Goal: Check status: Check status

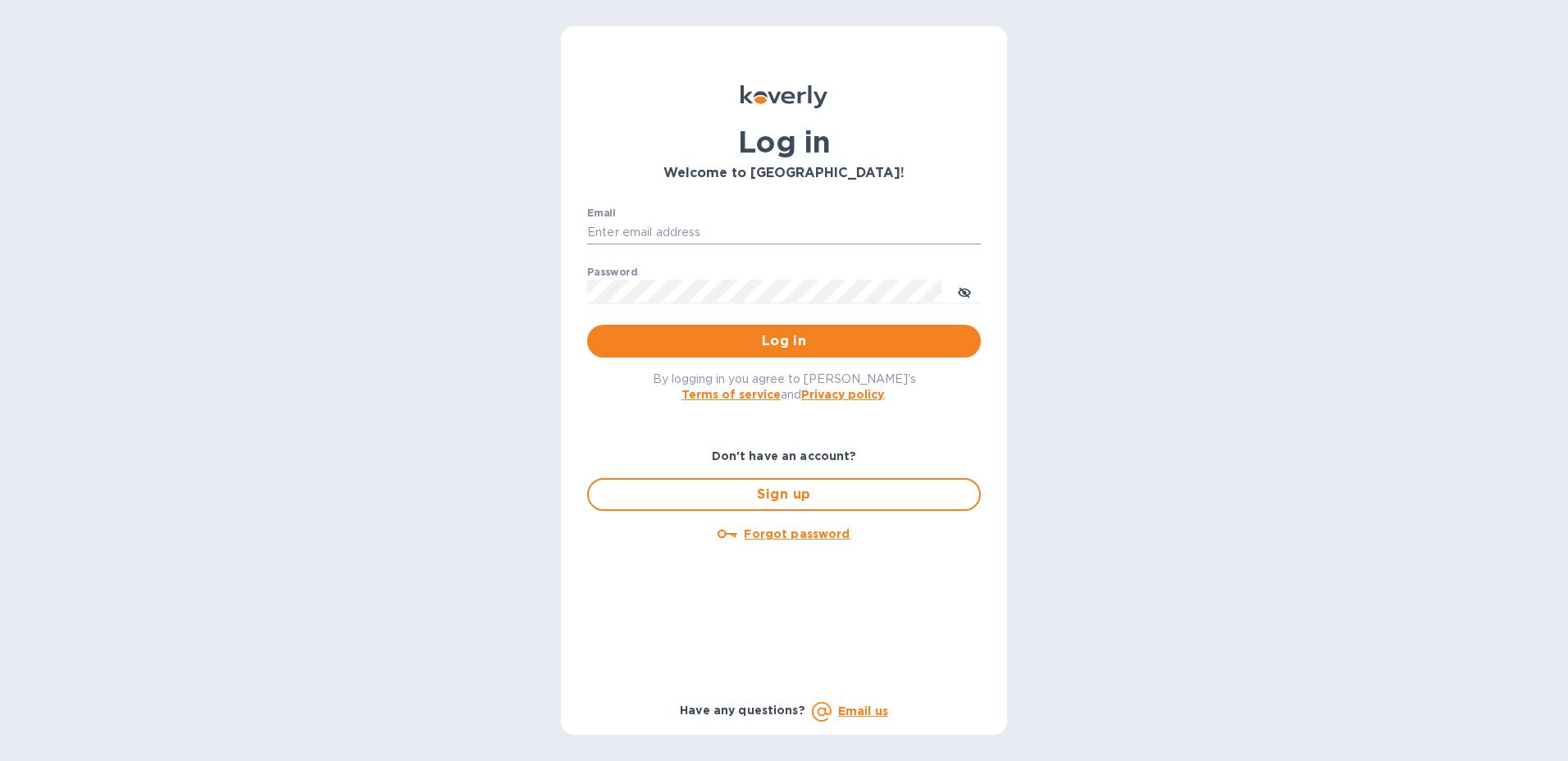
click at [643, 230] on input "Email" at bounding box center [784, 233] width 394 height 25
type input "[PERSON_NAME][EMAIL_ADDRESS][PERSON_NAME][DOMAIN_NAME]"
click at [963, 343] on span "Log in" at bounding box center [784, 341] width 368 height 20
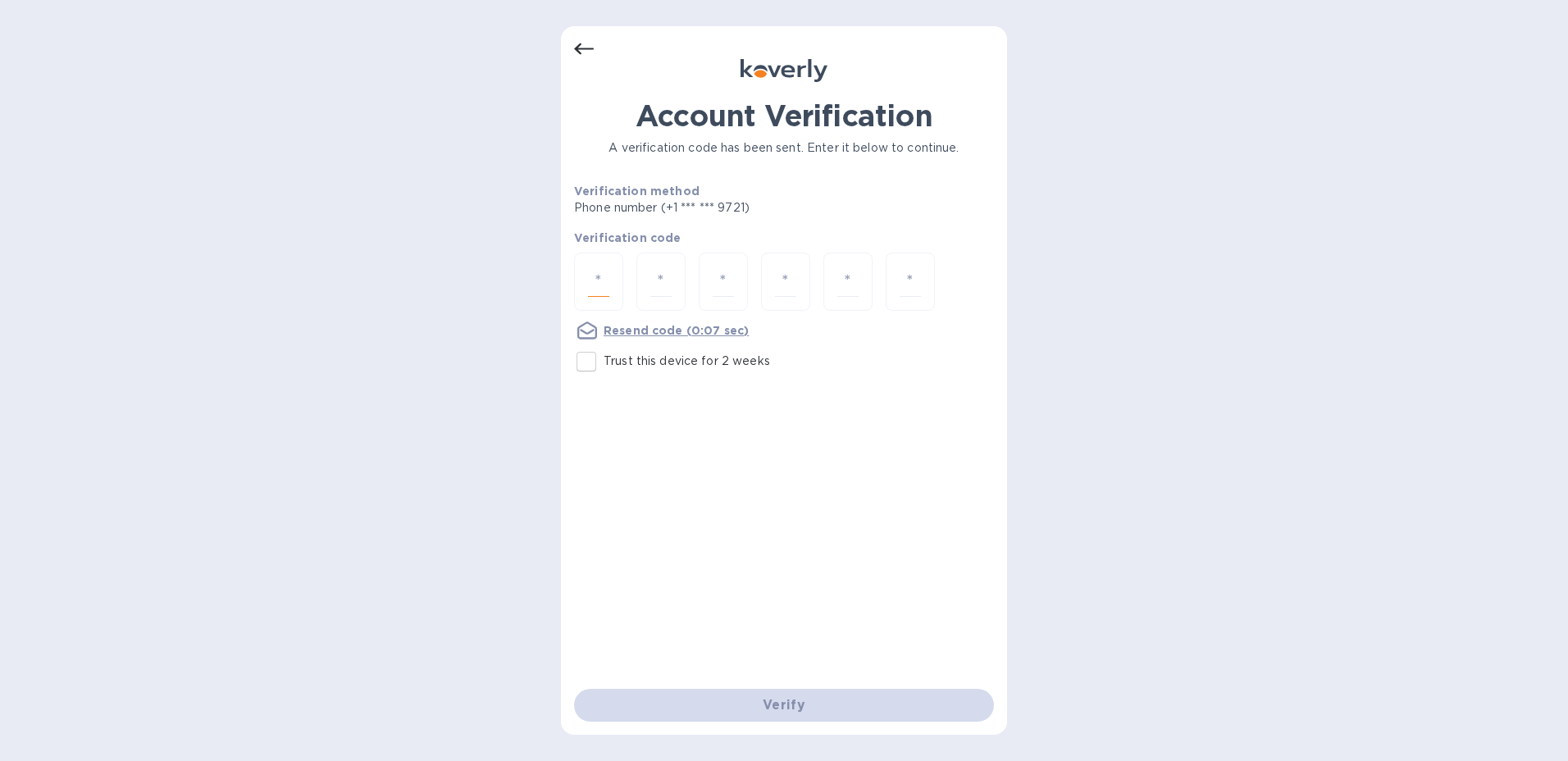
click at [596, 281] on input "number" at bounding box center [599, 281] width 21 height 30
type input "2"
type input "1"
type input "9"
type input "8"
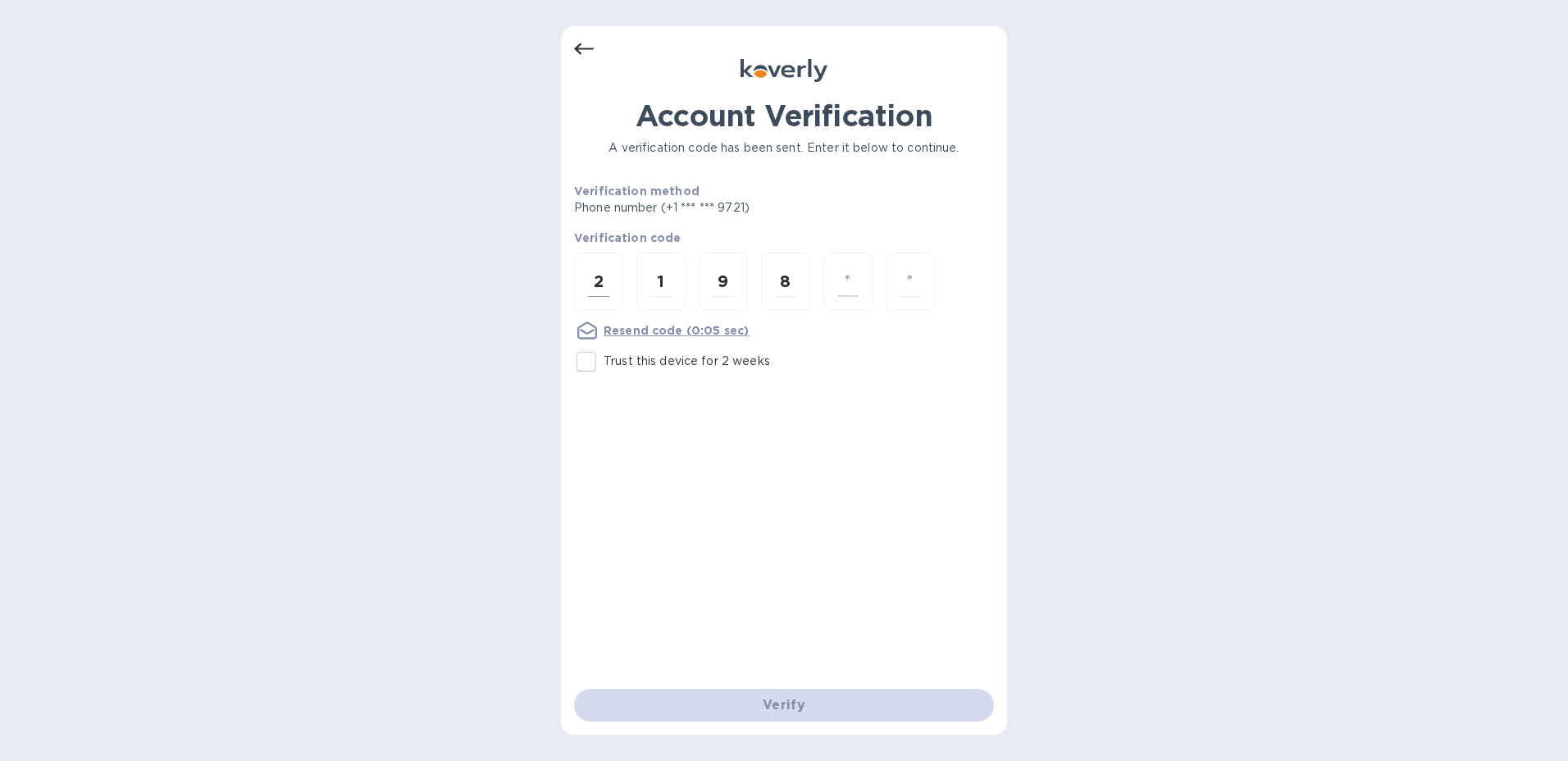
type input "6"
type input "2"
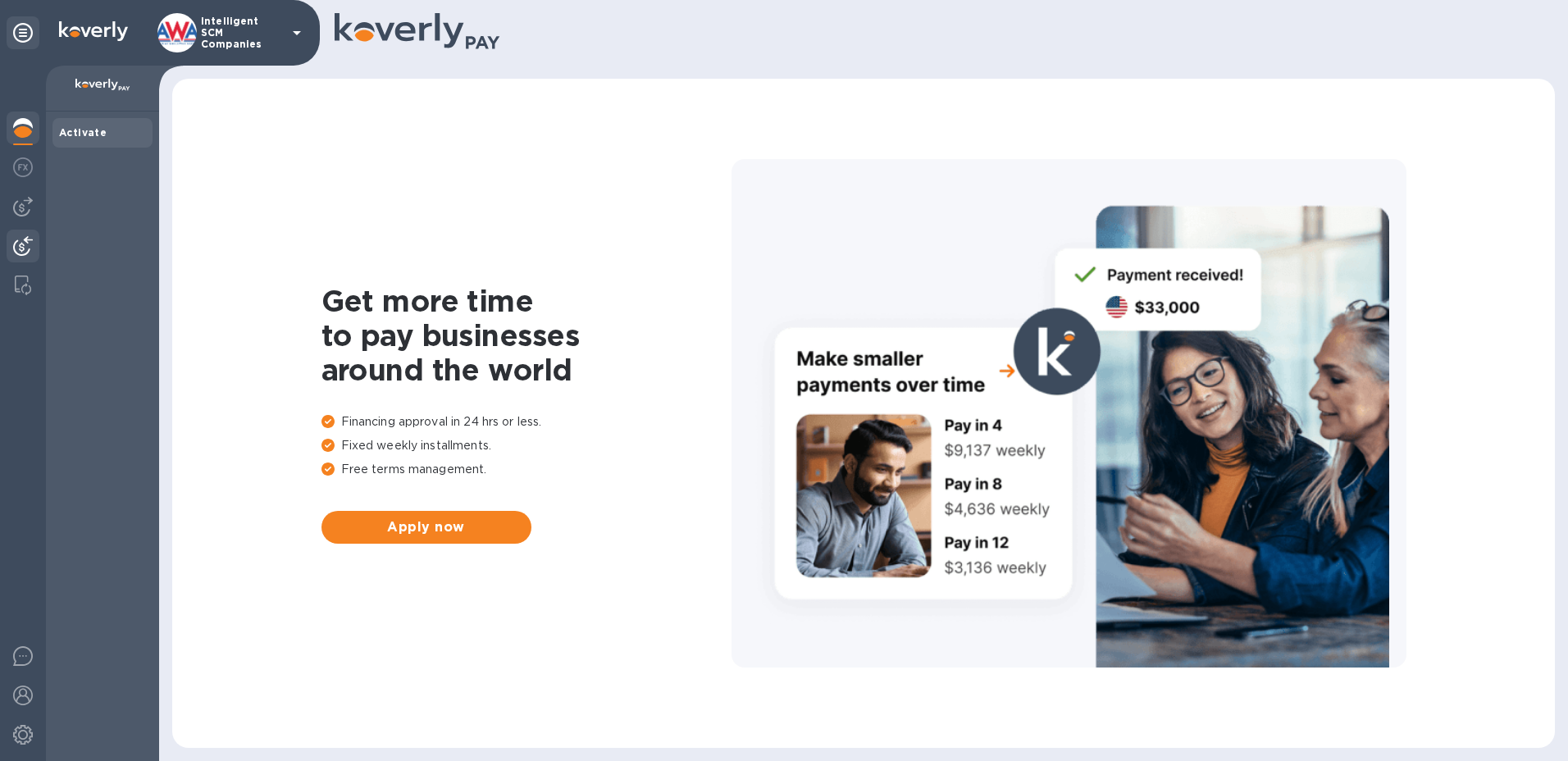
click at [26, 253] on img at bounding box center [23, 246] width 20 height 20
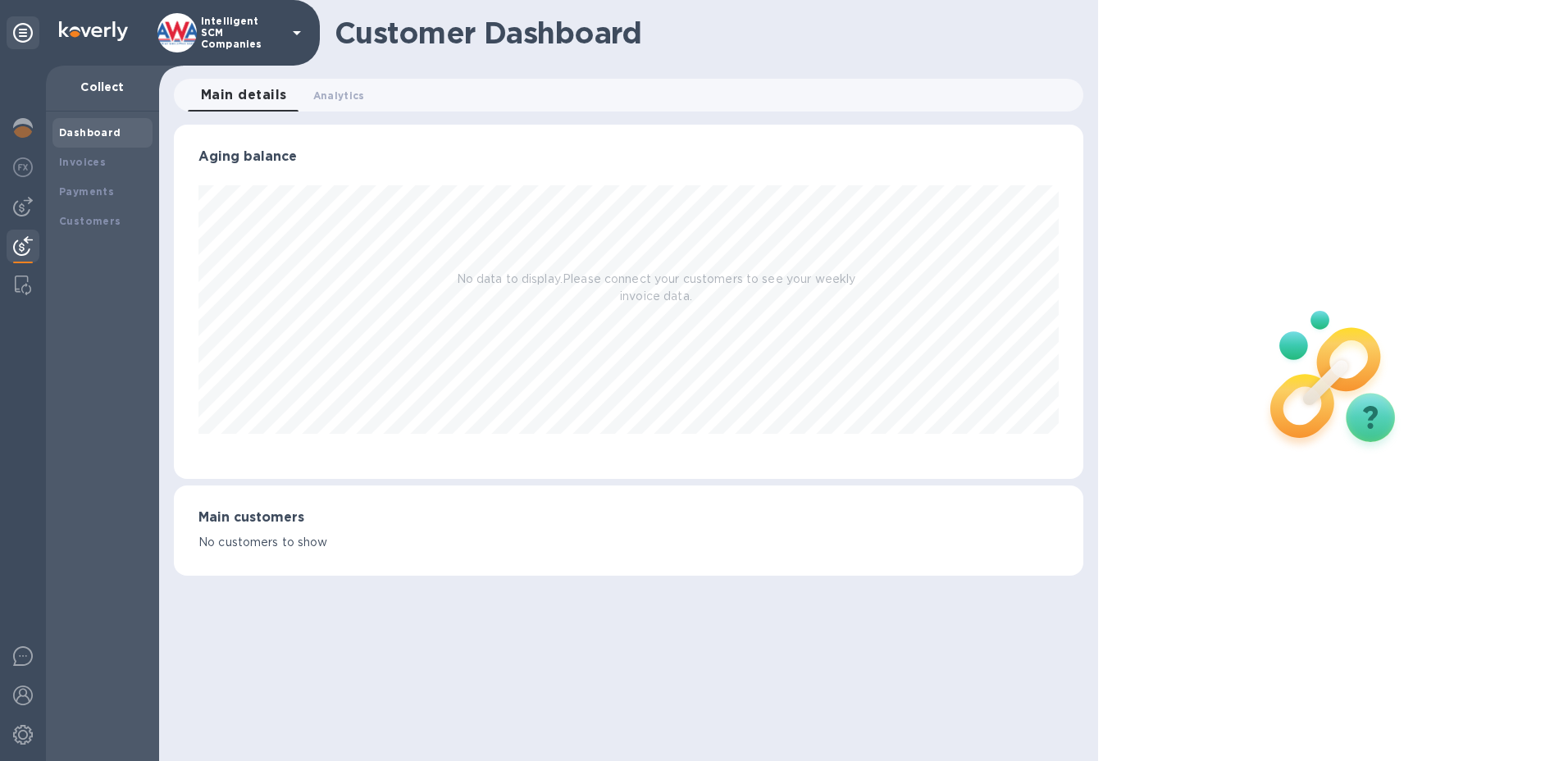
scroll to position [355, 910]
click at [96, 196] on b "Payments" at bounding box center [86, 191] width 55 height 12
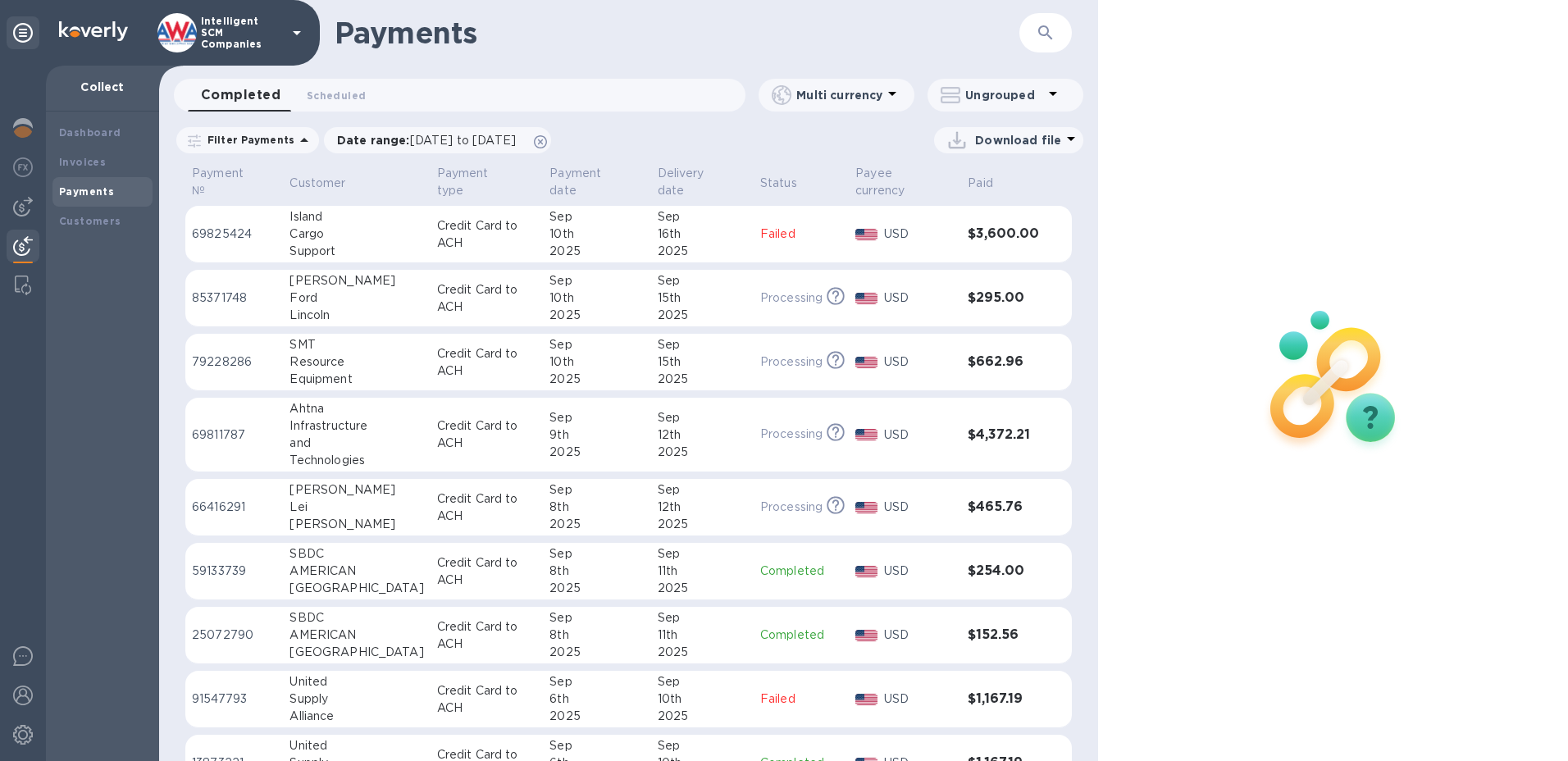
click at [662, 225] on div "16th" at bounding box center [702, 234] width 90 height 17
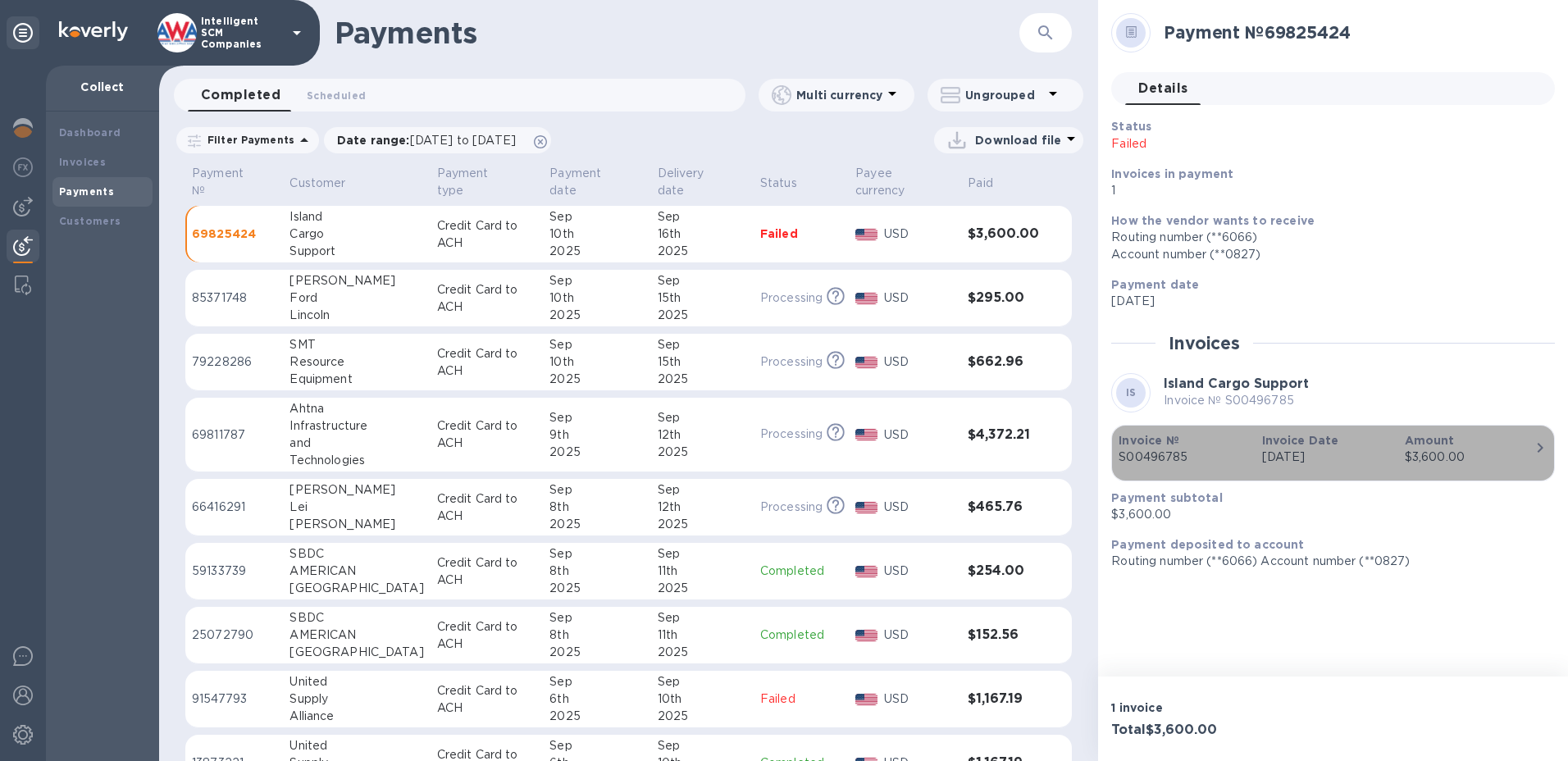
drag, startPoint x: 1173, startPoint y: 457, endPoint x: 1136, endPoint y: 457, distance: 37.0
click at [1136, 457] on p "S00496785" at bounding box center [1183, 457] width 130 height 17
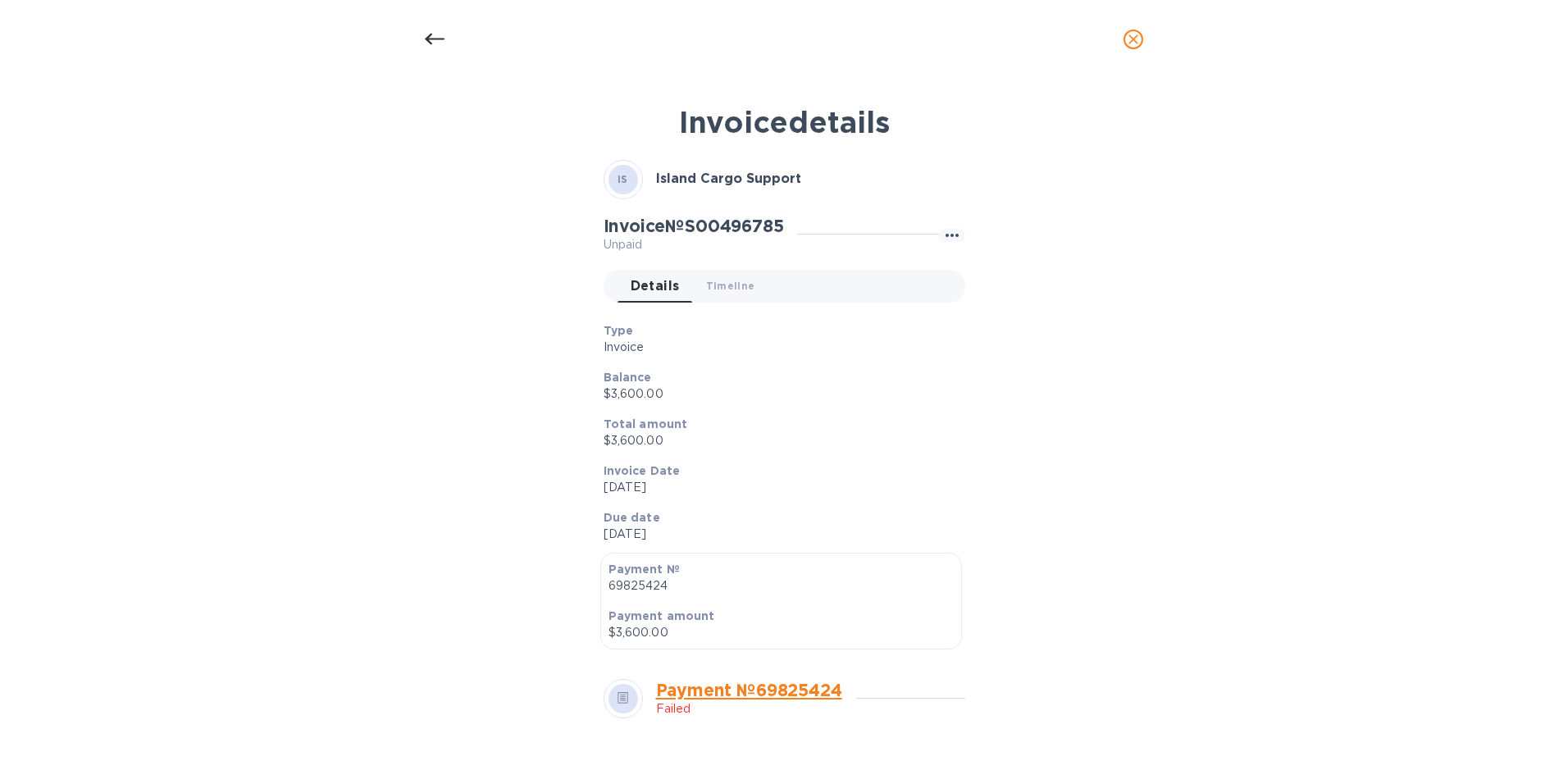
click at [1136, 45] on icon "close" at bounding box center [1133, 39] width 16 height 16
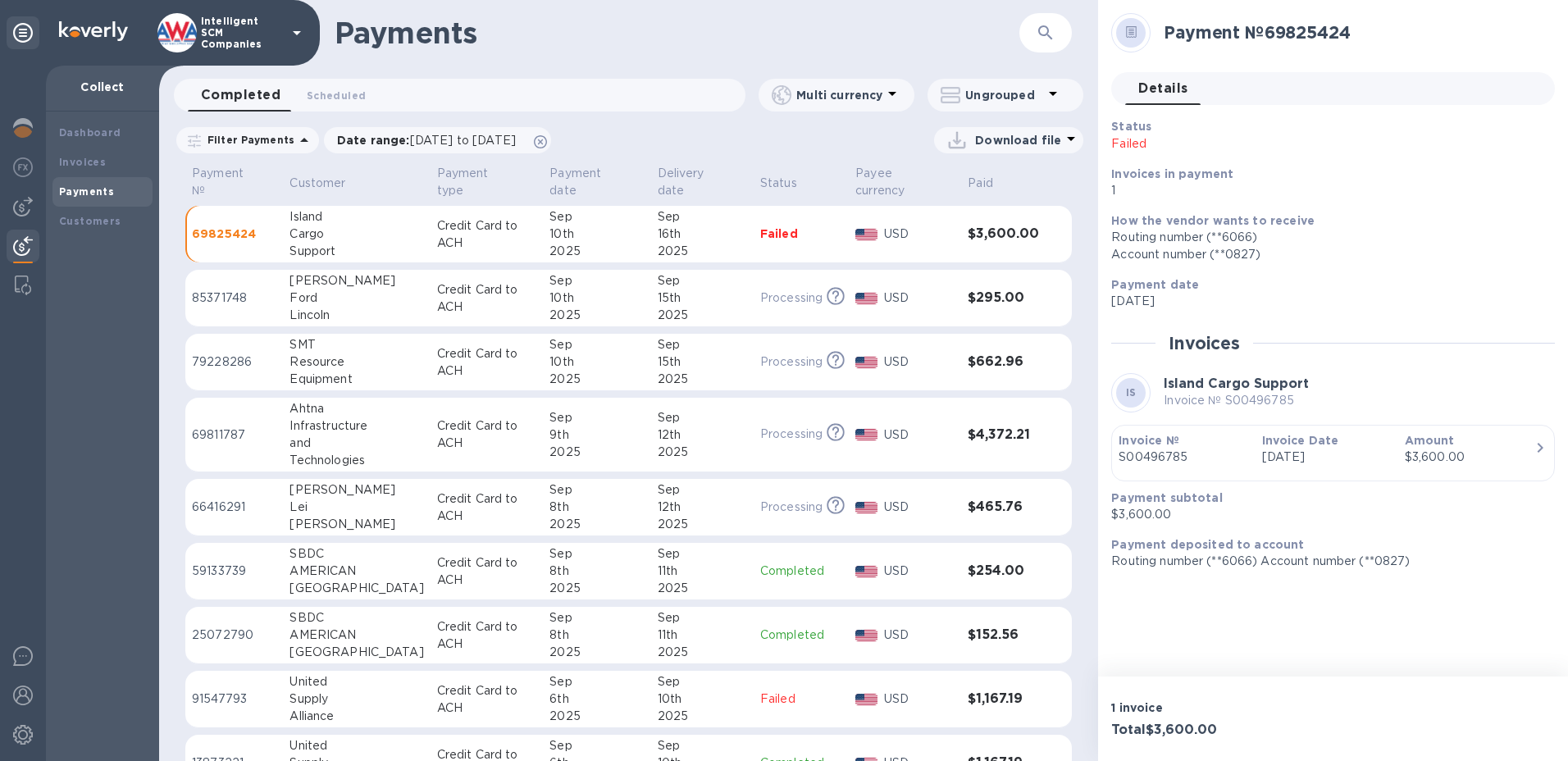
click at [711, 516] on div "2025" at bounding box center [702, 524] width 90 height 17
click at [1436, 129] on div "Status Processing This payment is under compliance review, which may take up to…" at bounding box center [1326, 160] width 444 height 95
click at [1126, 32] on icon at bounding box center [1131, 32] width 12 height 12
drag, startPoint x: 1519, startPoint y: 73, endPoint x: 1528, endPoint y: 72, distance: 9.1
click at [1522, 72] on div "Details 0" at bounding box center [1339, 89] width 430 height 33
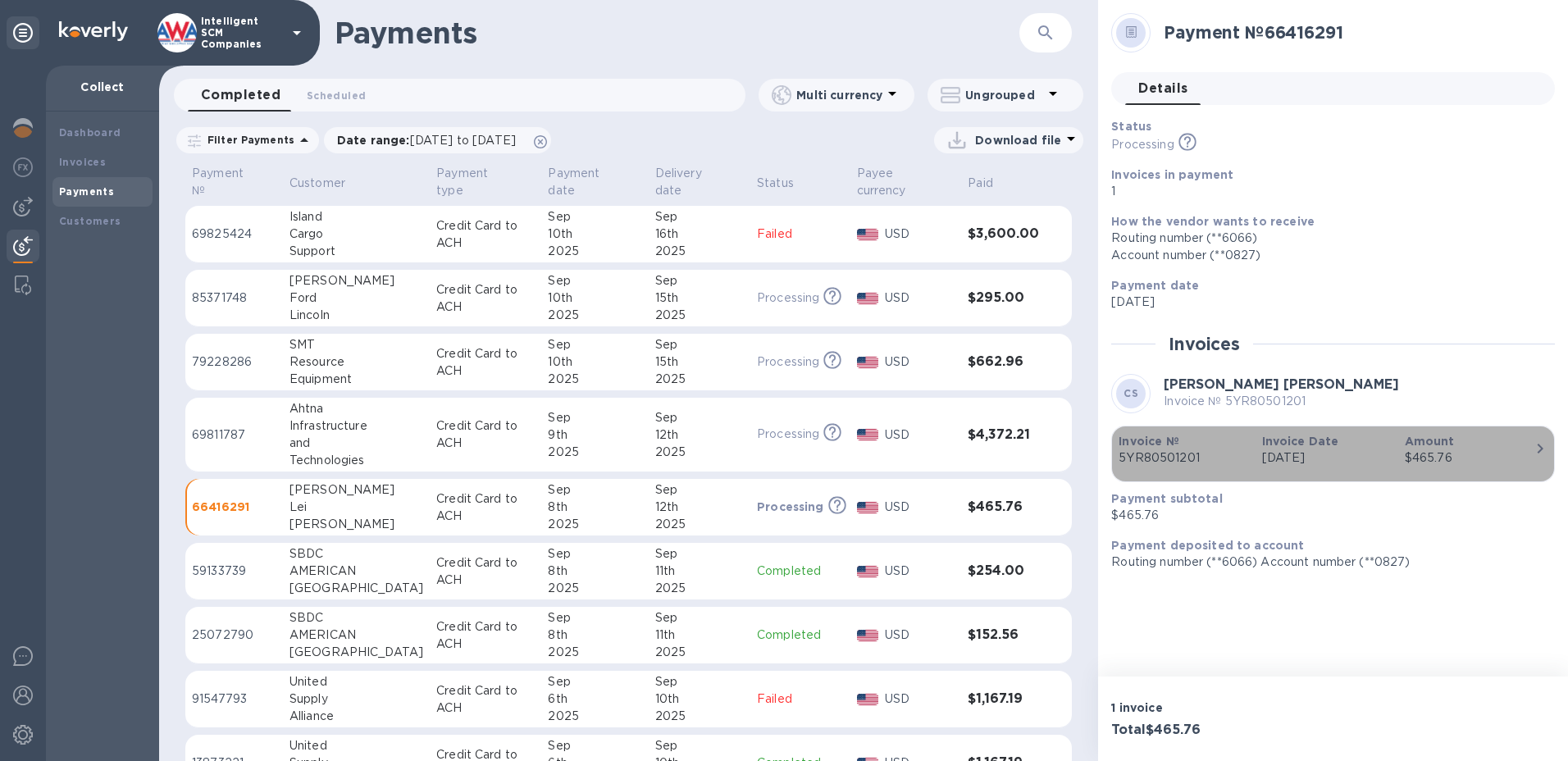
click at [1531, 448] on icon "button" at bounding box center [1540, 449] width 20 height 20
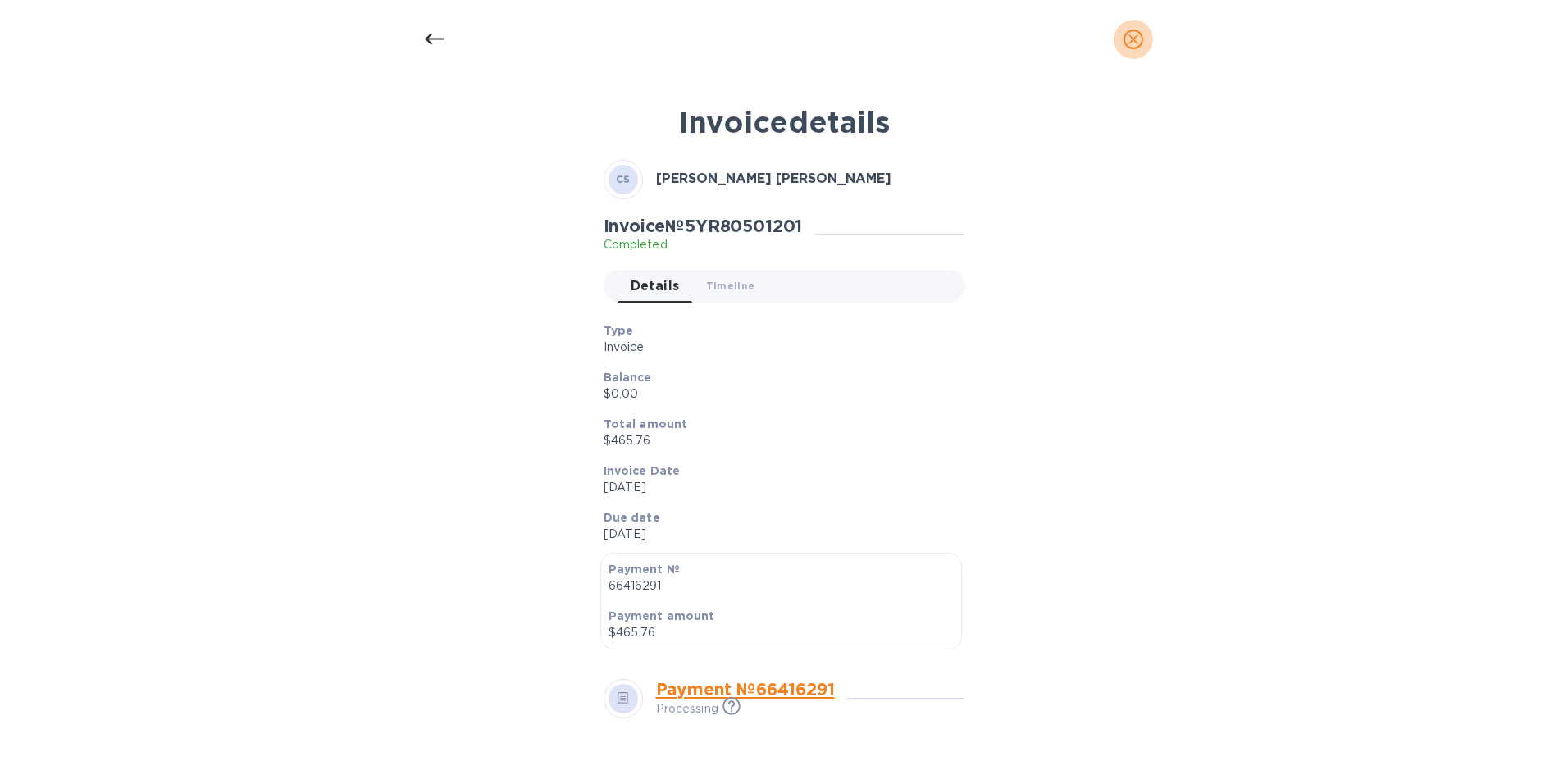
click at [1140, 35] on icon "close" at bounding box center [1133, 39] width 16 height 16
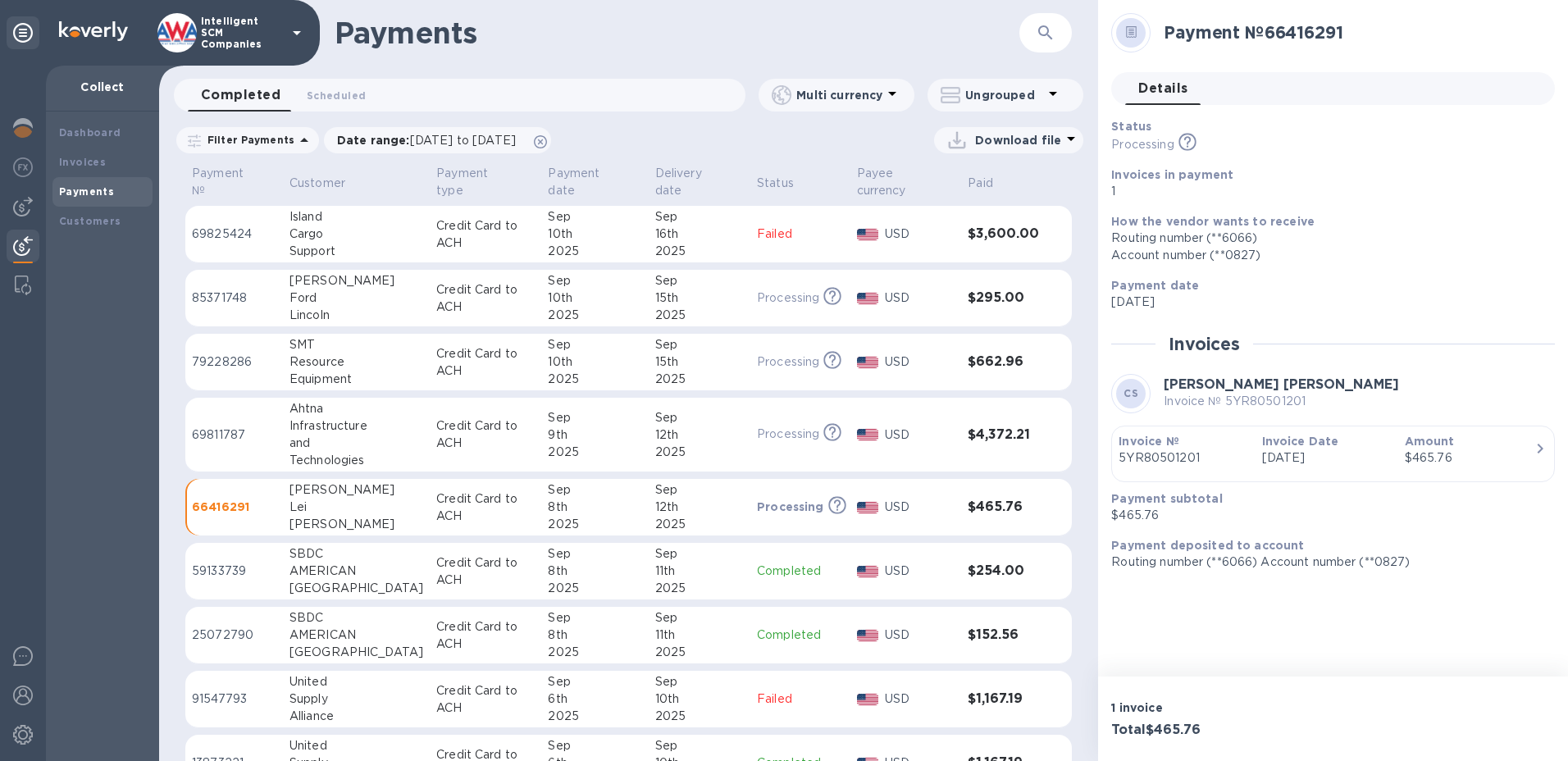
click at [1090, 423] on div "Payment № Customer Payment type Payment date Delivery date Status Payee currenc…" at bounding box center [628, 462] width 939 height 599
drag, startPoint x: 1075, startPoint y: 317, endPoint x: 1085, endPoint y: 306, distance: 14.9
click at [1076, 314] on div "Payment № Customer Payment type Payment date Delivery date Status Payee currenc…" at bounding box center [628, 462] width 939 height 599
click at [75, 201] on div "Payments" at bounding box center [103, 192] width 100 height 30
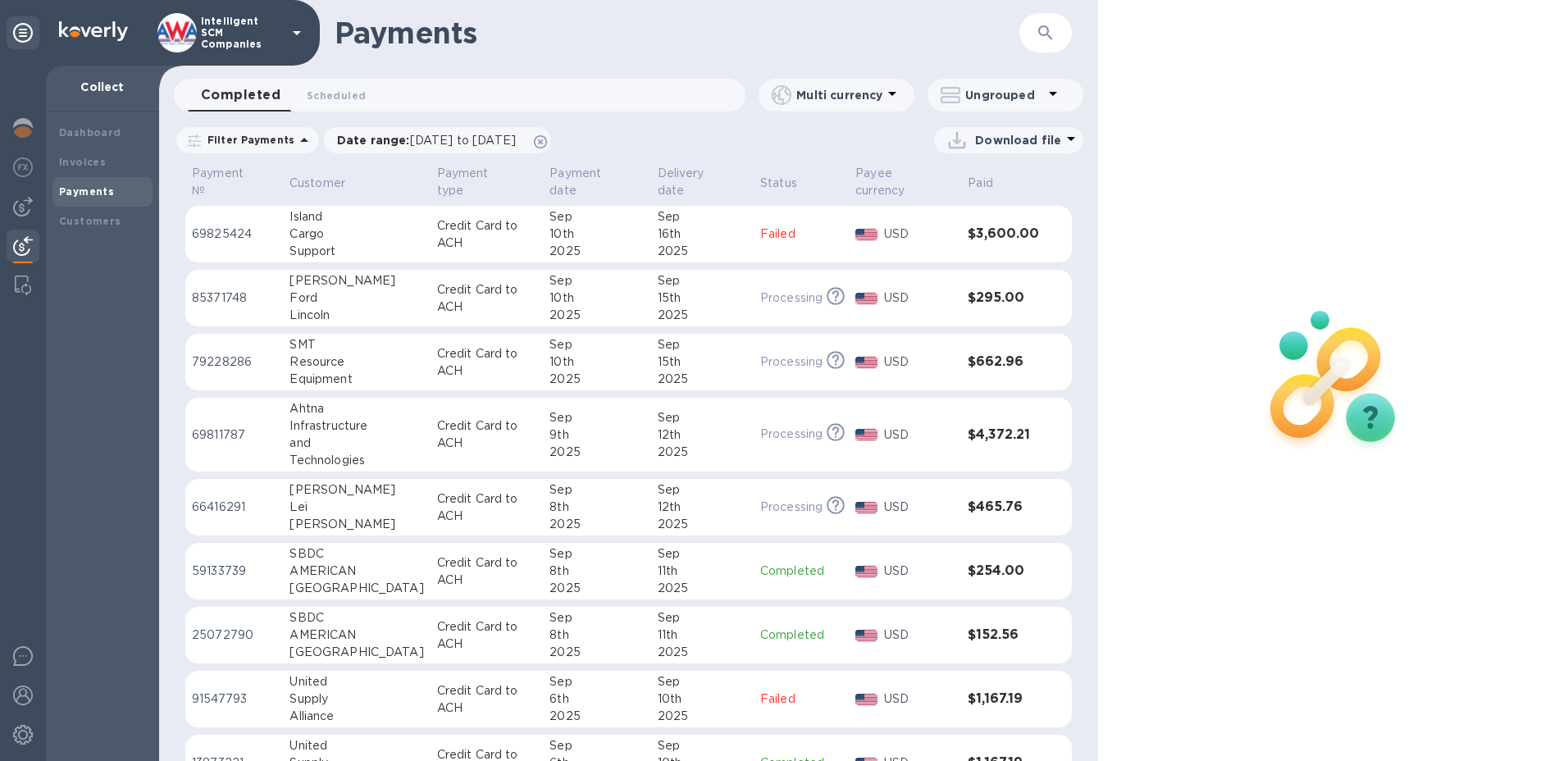
click at [77, 196] on b "Payments" at bounding box center [86, 191] width 55 height 12
click at [21, 251] on img at bounding box center [23, 246] width 20 height 20
click at [90, 137] on b "Dashboard" at bounding box center [90, 132] width 62 height 12
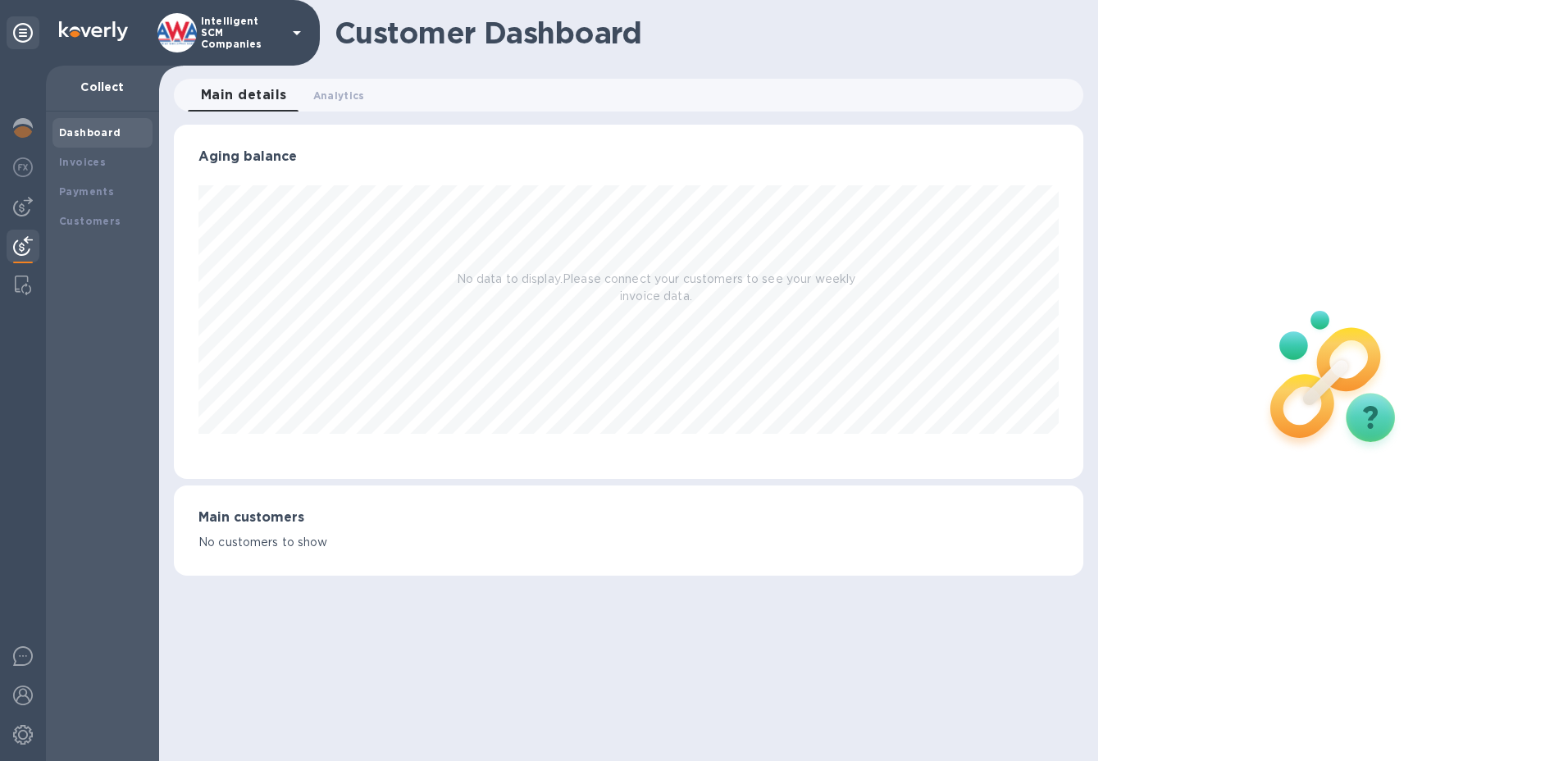
scroll to position [355, 910]
click at [347, 91] on span "Analytics 0" at bounding box center [339, 95] width 52 height 17
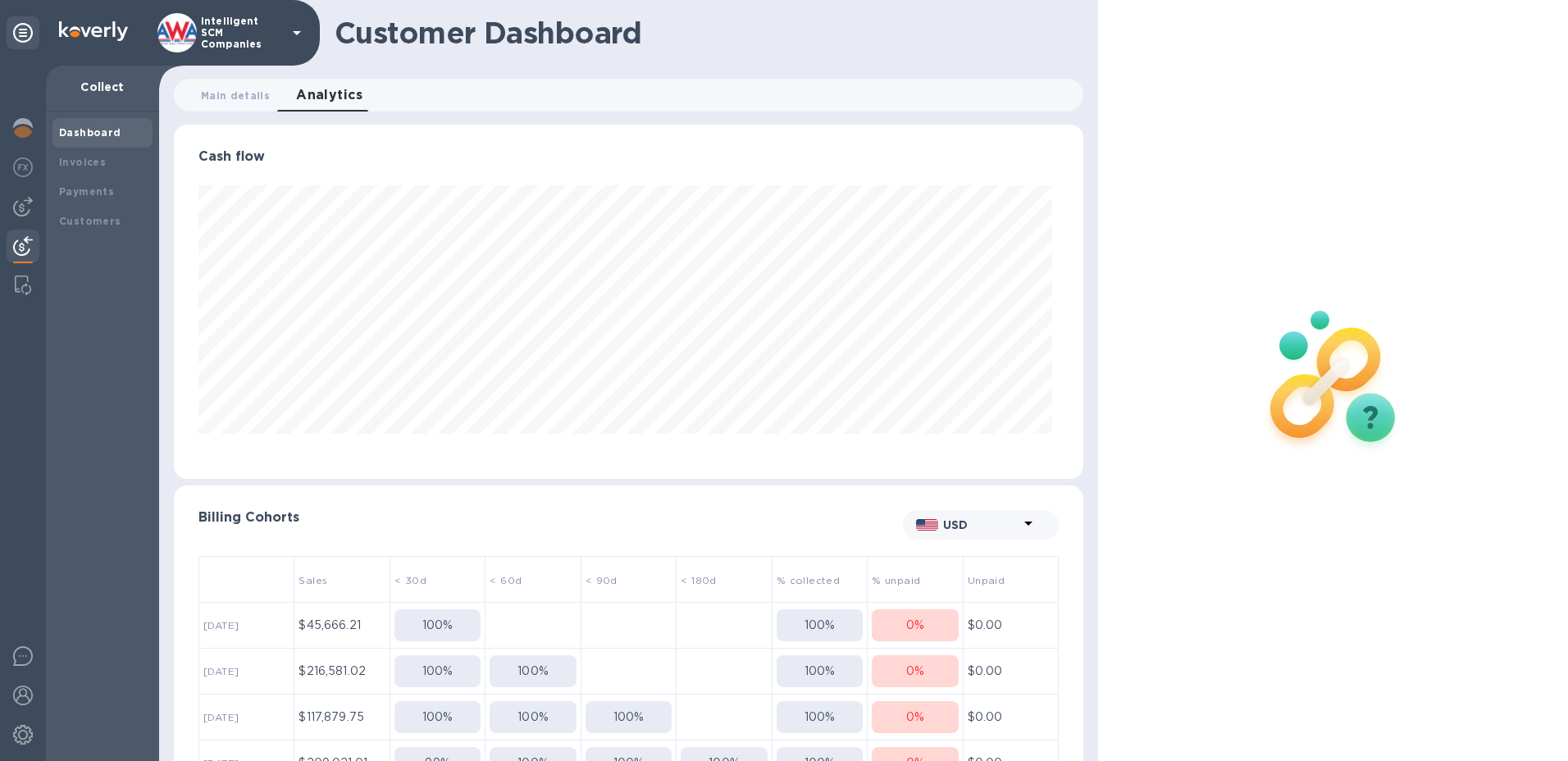
scroll to position [355, 904]
click at [84, 189] on b "Payments" at bounding box center [86, 191] width 55 height 12
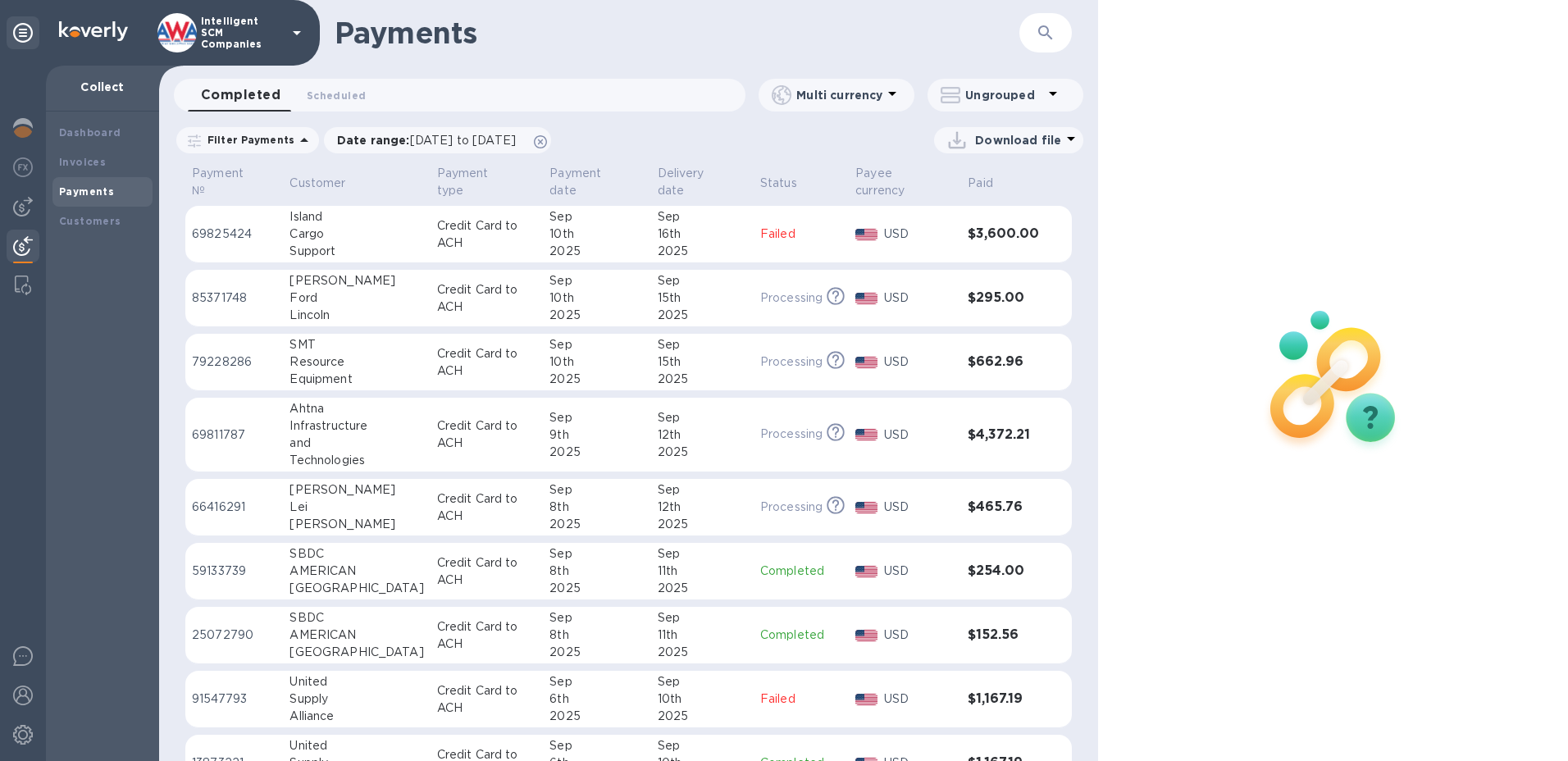
click at [1541, 54] on div at bounding box center [1332, 380] width 469 height 761
click at [74, 222] on b "Customers" at bounding box center [90, 220] width 62 height 12
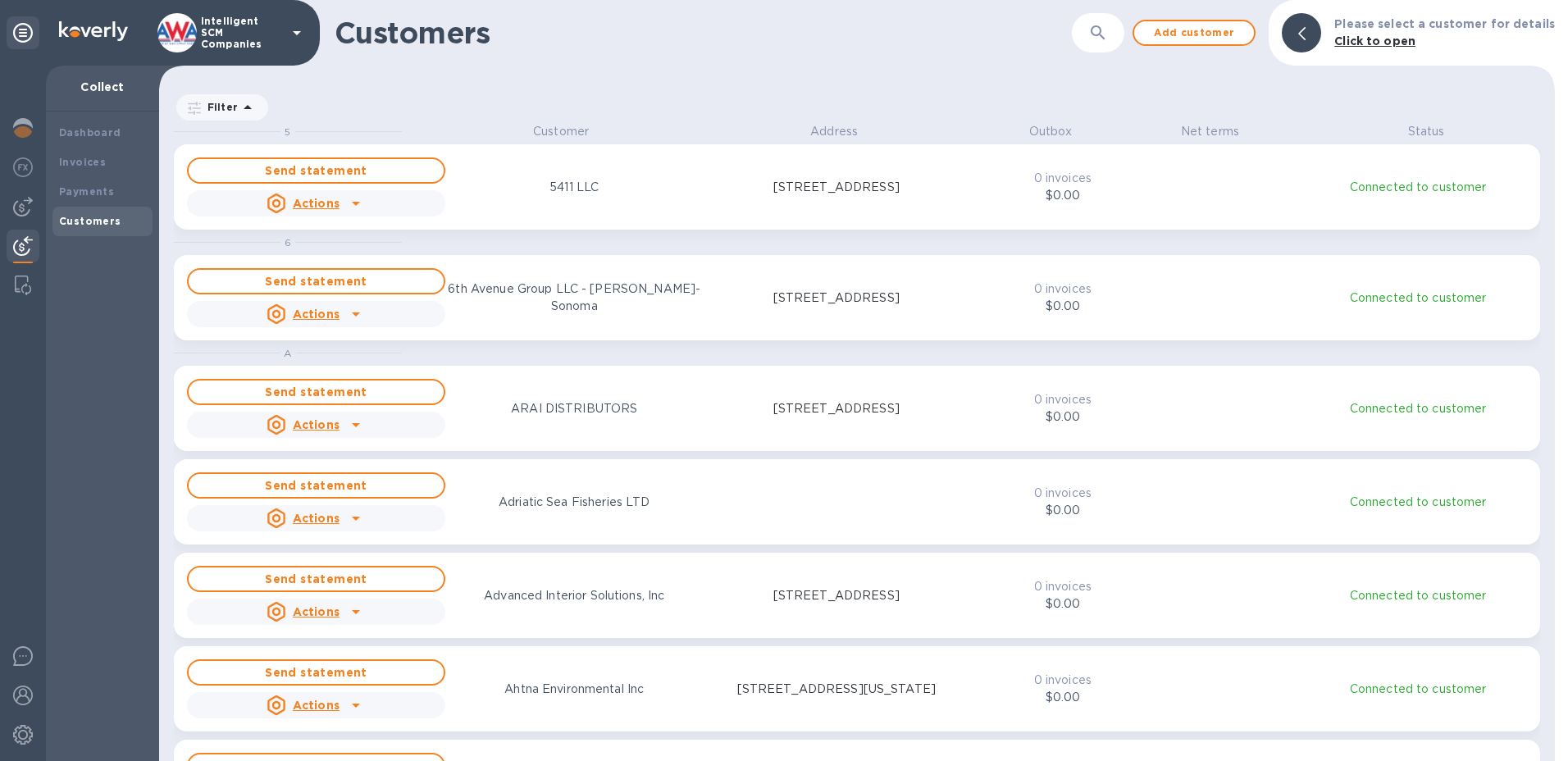
scroll to position [626, 1389]
click at [81, 190] on b "Payments" at bounding box center [86, 191] width 55 height 12
